Goal: Information Seeking & Learning: Learn about a topic

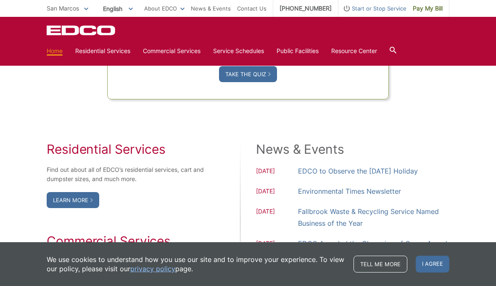
scroll to position [621, 0]
click at [396, 53] on icon at bounding box center [393, 50] width 7 height 7
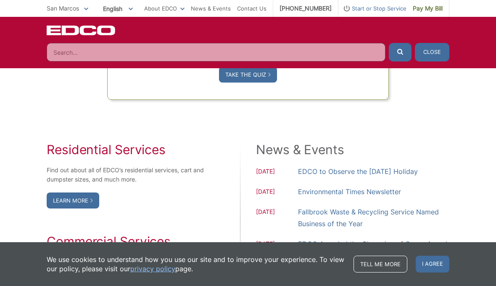
click at [105, 53] on input "Search" at bounding box center [216, 52] width 339 height 19
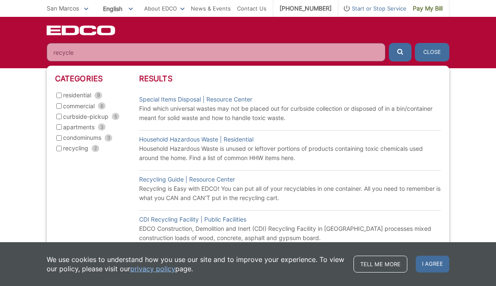
type input "recycle"
click at [62, 94] on input "residential 9" at bounding box center [58, 95] width 5 height 5
checkbox input "true"
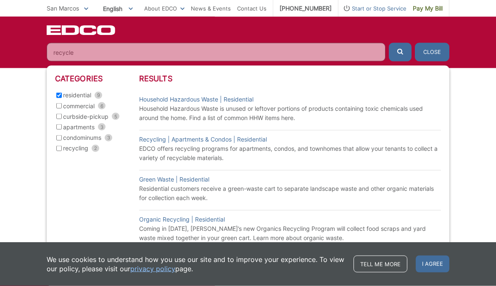
scroll to position [696, 0]
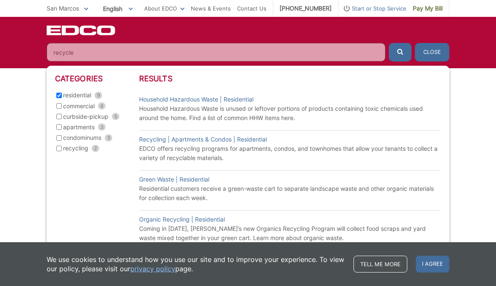
click at [119, 49] on input "recycle" at bounding box center [216, 52] width 339 height 19
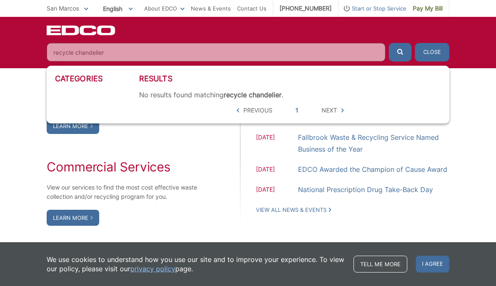
click at [401, 53] on icon "submit" at bounding box center [400, 52] width 6 height 6
click at [153, 48] on input "recycle chandelier" at bounding box center [216, 52] width 339 height 19
type input "how to recycle chandelier"
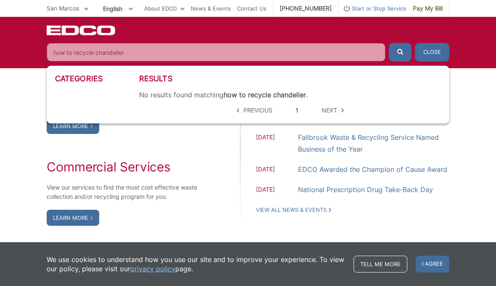
click at [398, 55] on span "submit" at bounding box center [400, 52] width 6 height 9
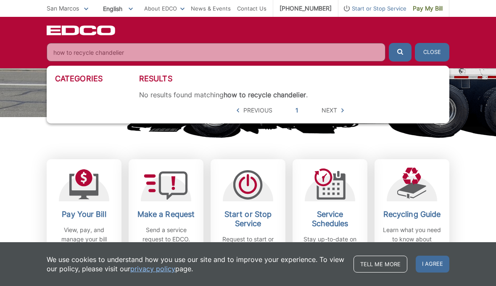
scroll to position [161, 0]
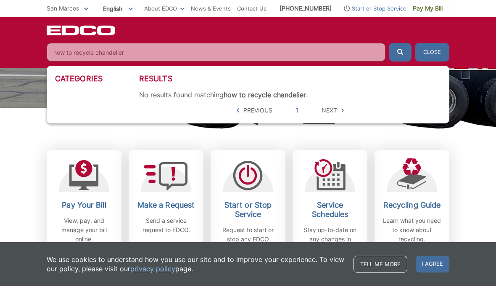
click at [418, 213] on div "Recycling Guide Learn what you need to know about recycling." at bounding box center [412, 221] width 62 height 43
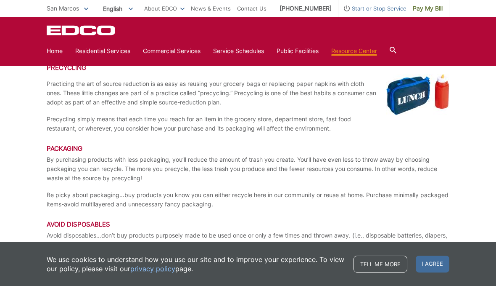
scroll to position [1595, 0]
